Goal: Task Accomplishment & Management: Use online tool/utility

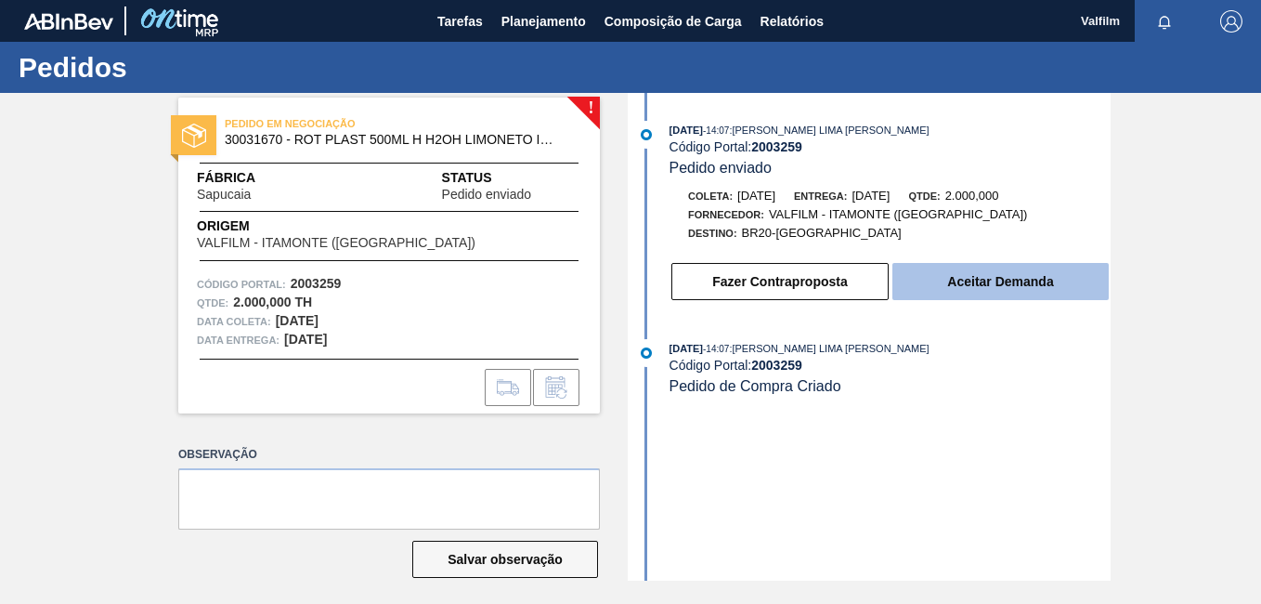
click at [919, 286] on button "Aceitar Demanda" at bounding box center [1001, 281] width 216 height 37
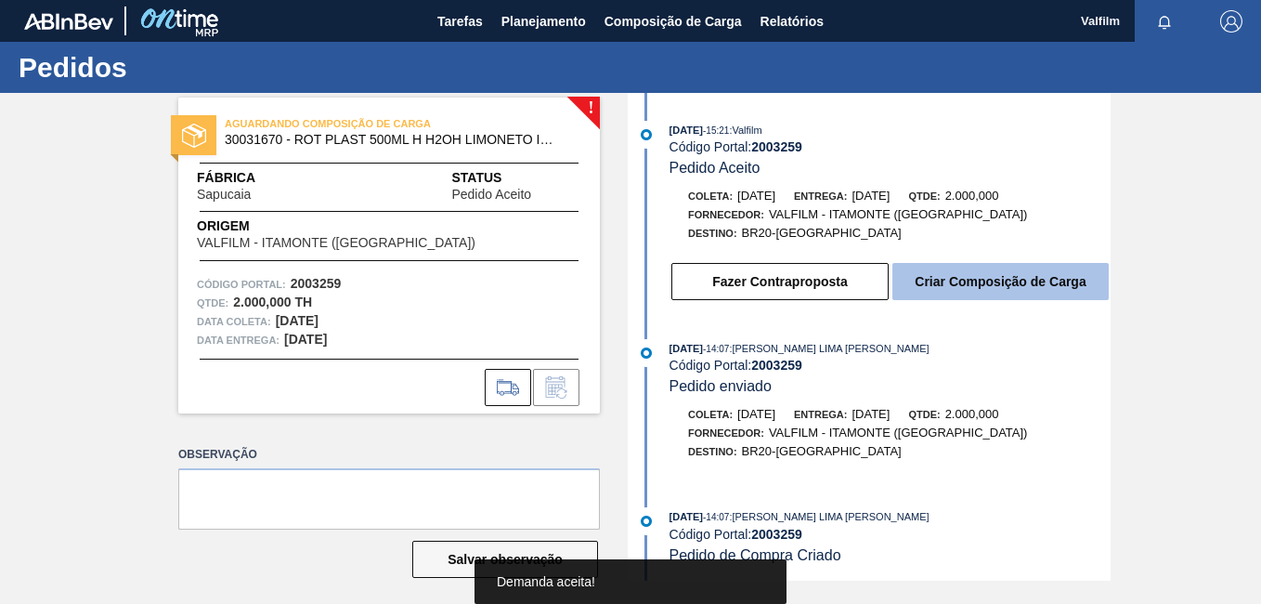
click at [981, 290] on button "Criar Composição de Carga" at bounding box center [1001, 281] width 216 height 37
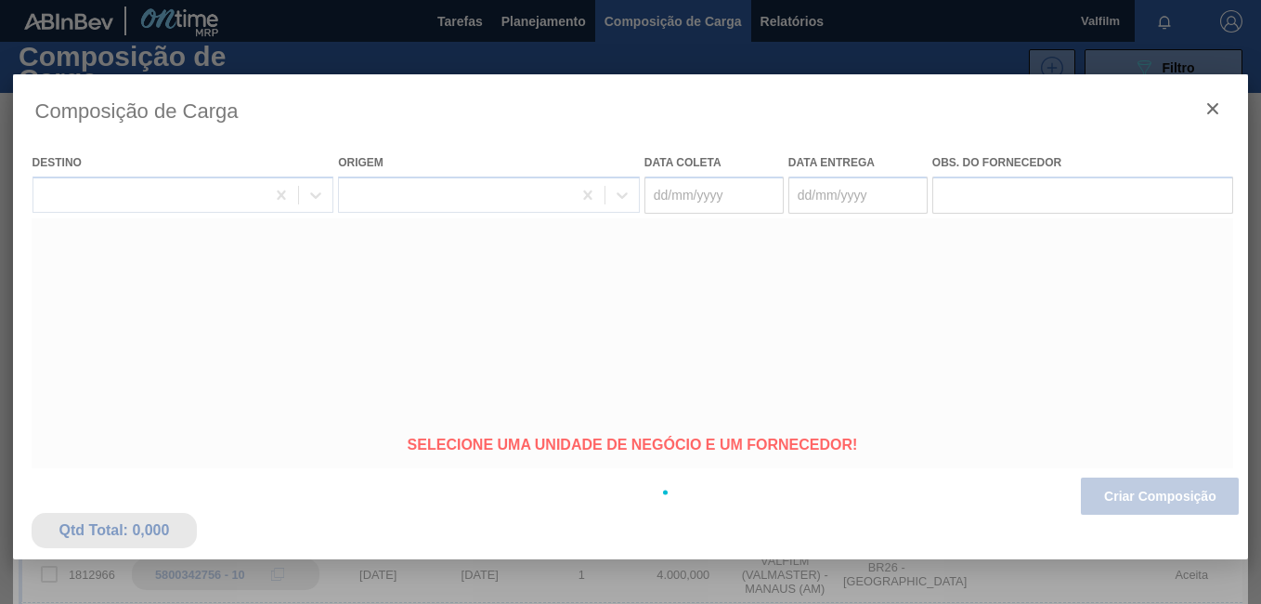
type coleta "05/09/2025"
type entrega "08/09/2025"
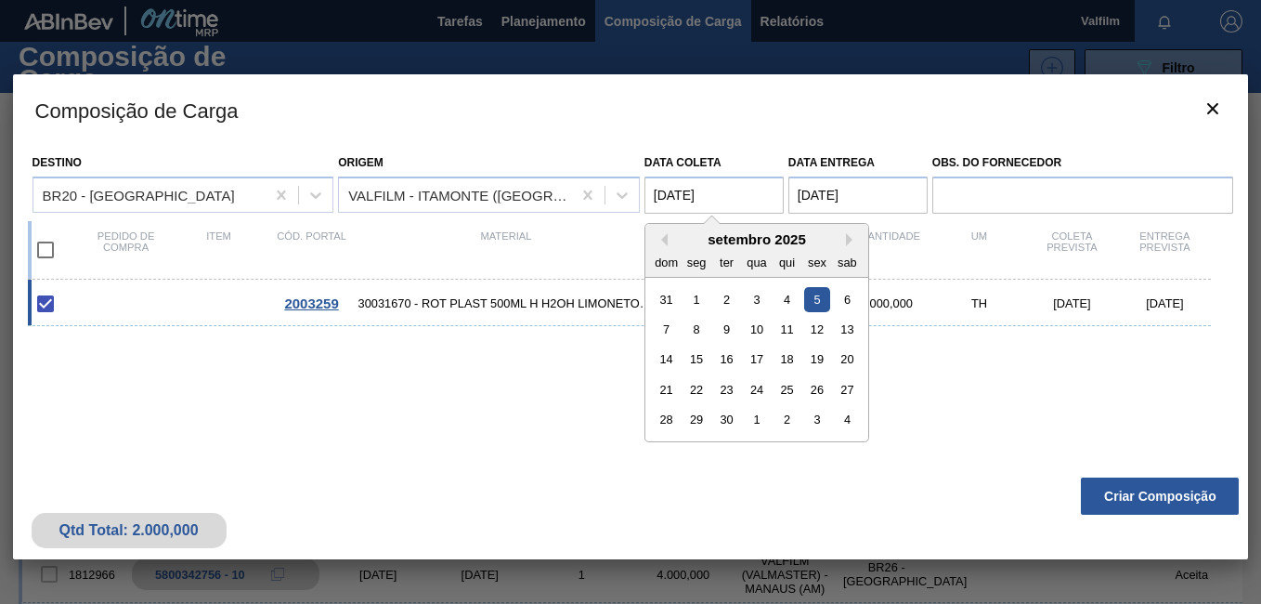
click at [696, 189] on coleta "05/09/2025" at bounding box center [714, 194] width 139 height 37
click at [848, 301] on div "6" at bounding box center [847, 298] width 25 height 25
type coleta "06/09/2025"
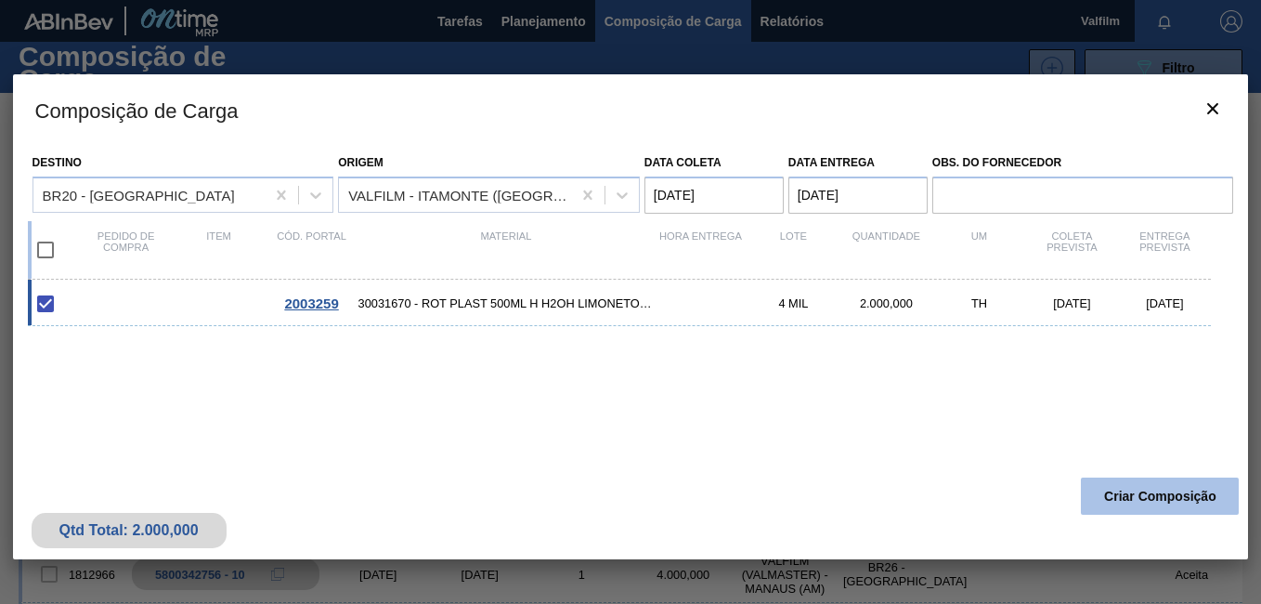
click at [1119, 487] on button "Criar Composição" at bounding box center [1160, 495] width 158 height 37
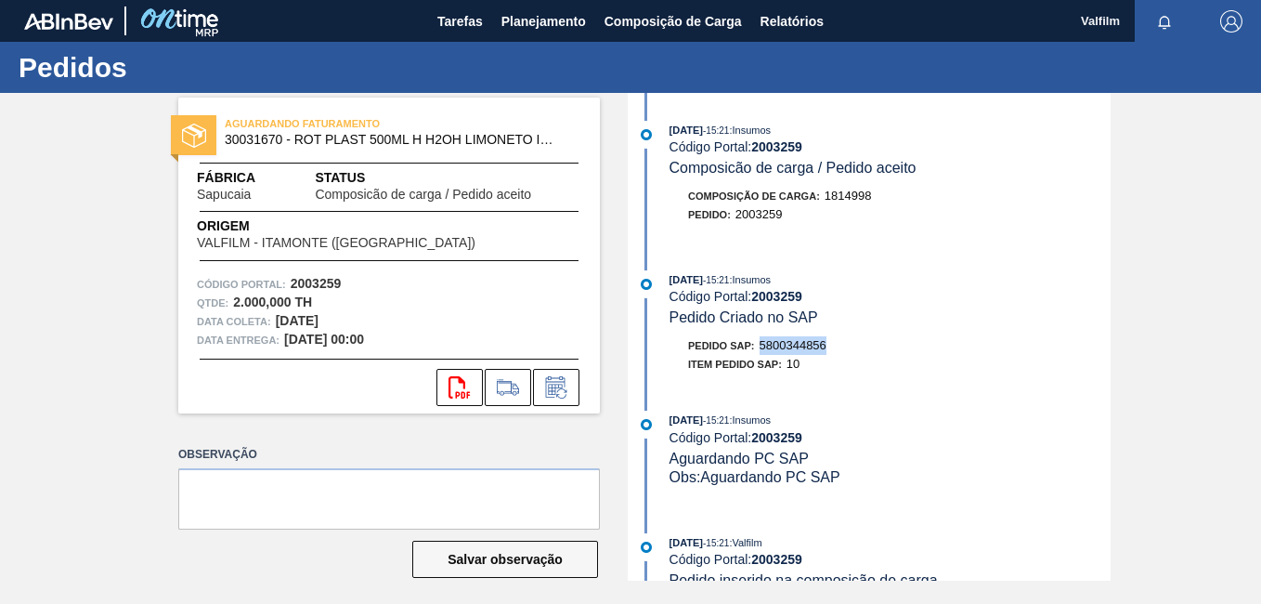
drag, startPoint x: 834, startPoint y: 340, endPoint x: 761, endPoint y: 348, distance: 73.8
click at [761, 348] on div "Pedido SAP: 5800344856" at bounding box center [890, 345] width 441 height 19
copy span "5800344856"
